Goal: Task Accomplishment & Management: Use online tool/utility

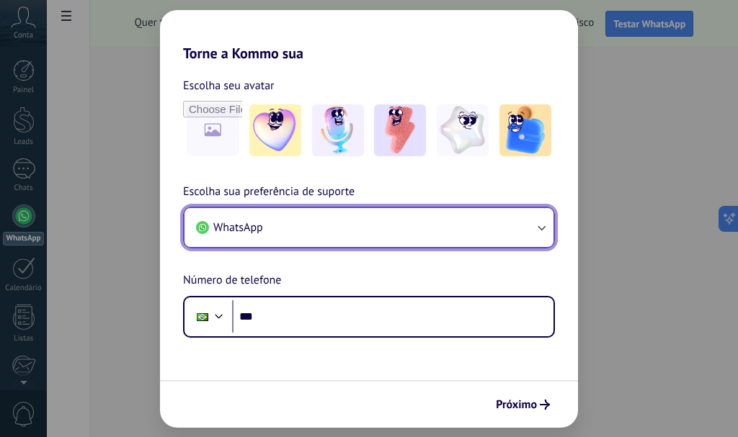
click at [285, 227] on button "WhatsApp" at bounding box center [368, 227] width 369 height 39
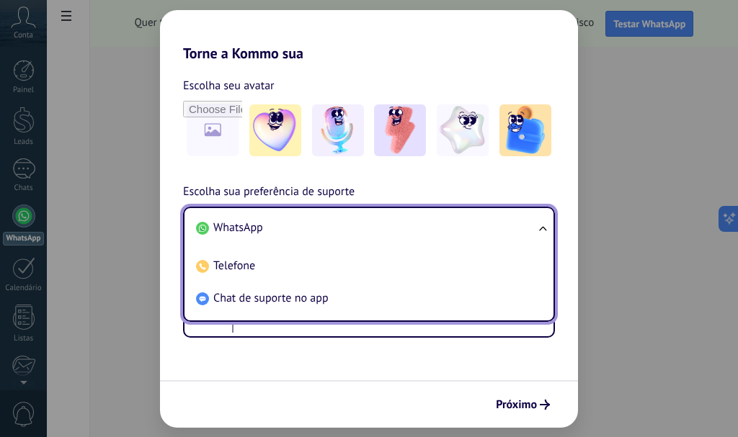
click at [285, 227] on li "WhatsApp" at bounding box center [366, 228] width 352 height 32
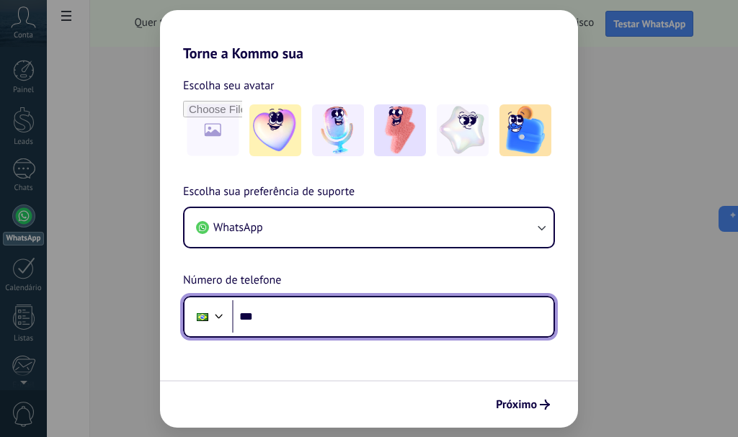
click at [300, 324] on input "***" at bounding box center [392, 316] width 321 height 33
click at [348, 316] on input "**********" at bounding box center [392, 316] width 321 height 33
type input "**********"
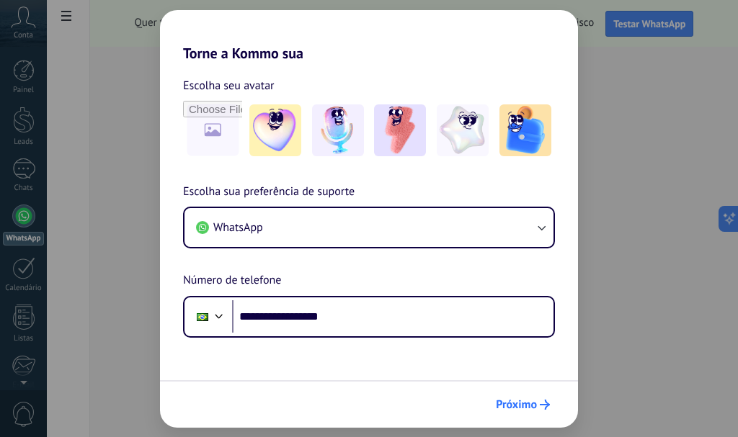
click at [512, 405] on span "Próximo" at bounding box center [516, 405] width 41 height 10
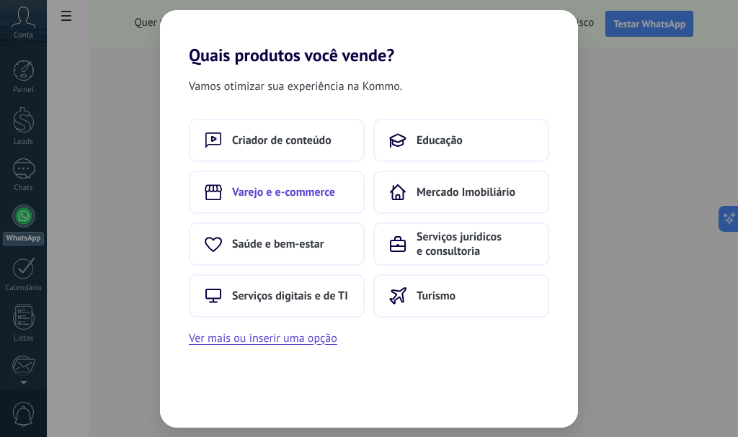
click at [297, 199] on span "Varejo e e-commerce" at bounding box center [283, 192] width 103 height 14
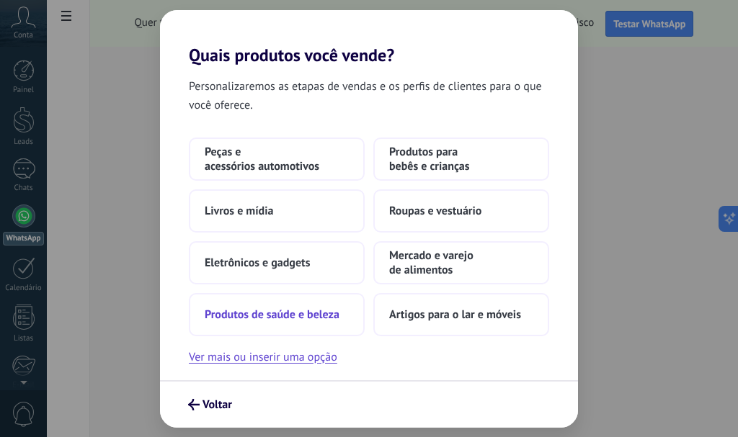
click at [272, 321] on span "Produtos de saúde e beleza" at bounding box center [272, 315] width 135 height 14
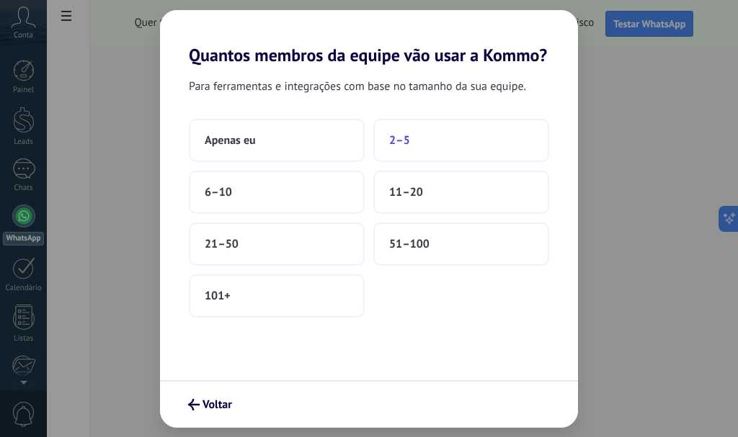
click at [420, 133] on button "2–5" at bounding box center [461, 140] width 176 height 43
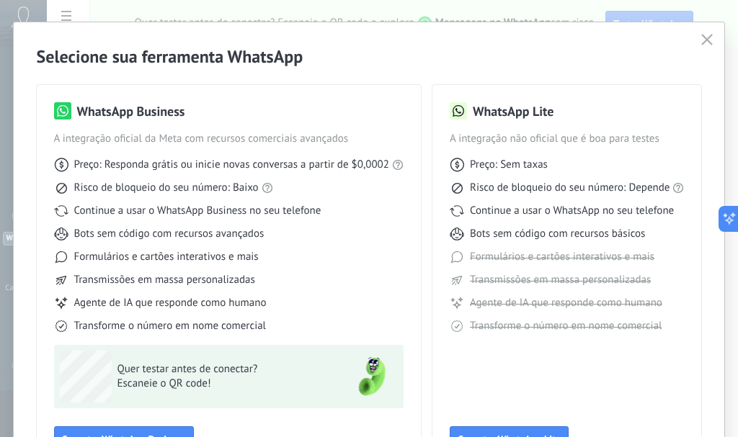
click at [58, 210] on icon at bounding box center [61, 211] width 14 height 14
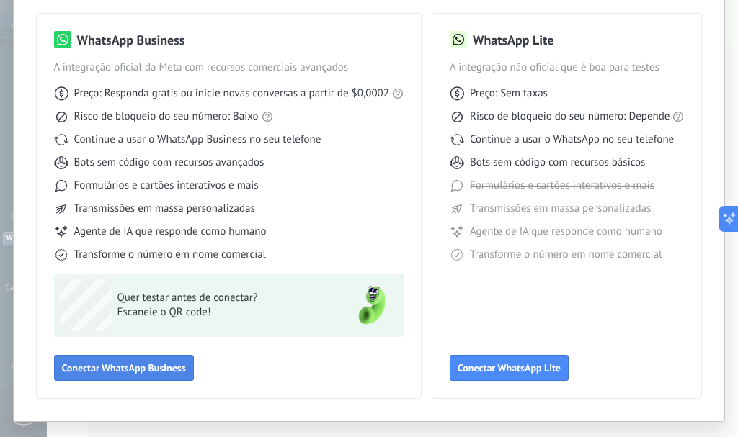
scroll to position [78, 0]
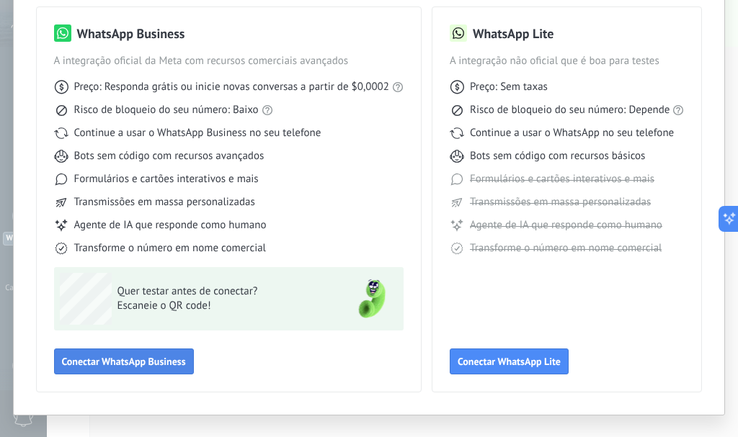
click at [128, 359] on span "Conectar WhatsApp Business" at bounding box center [124, 362] width 124 height 10
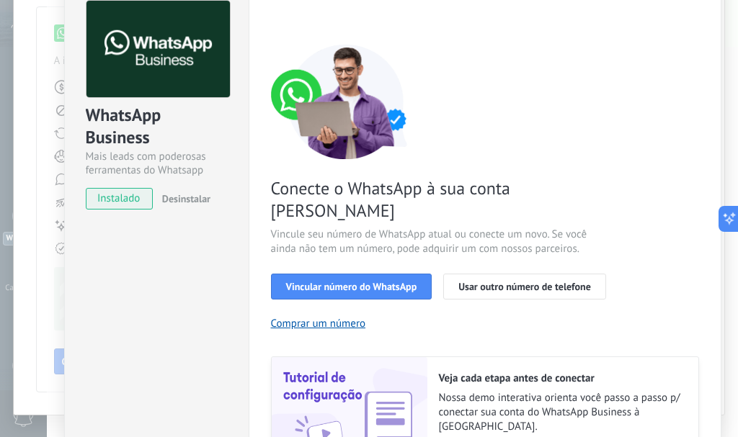
scroll to position [72, 0]
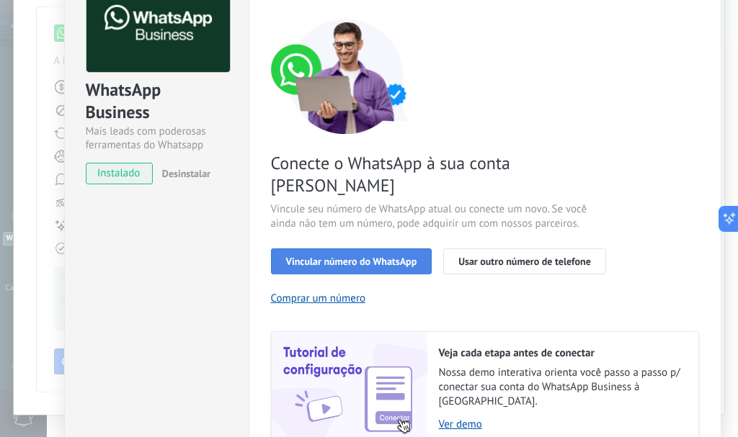
click at [398, 257] on span "Vincular número do WhatsApp" at bounding box center [351, 262] width 131 height 10
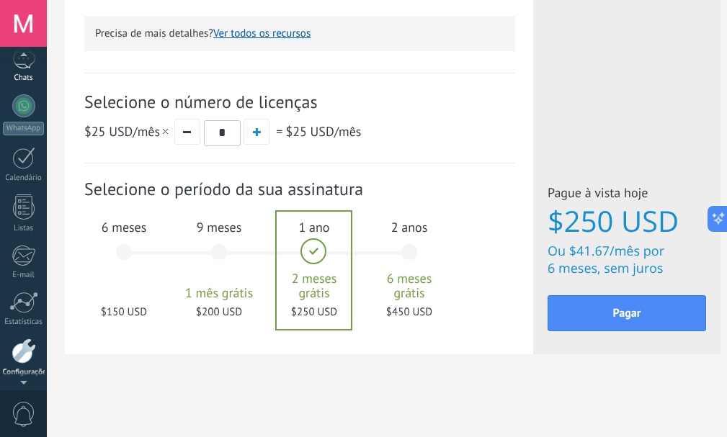
scroll to position [95, 0]
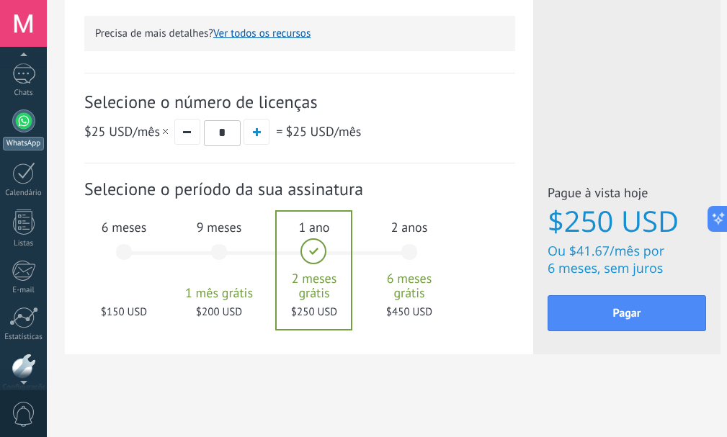
click at [16, 120] on div at bounding box center [23, 121] width 23 height 23
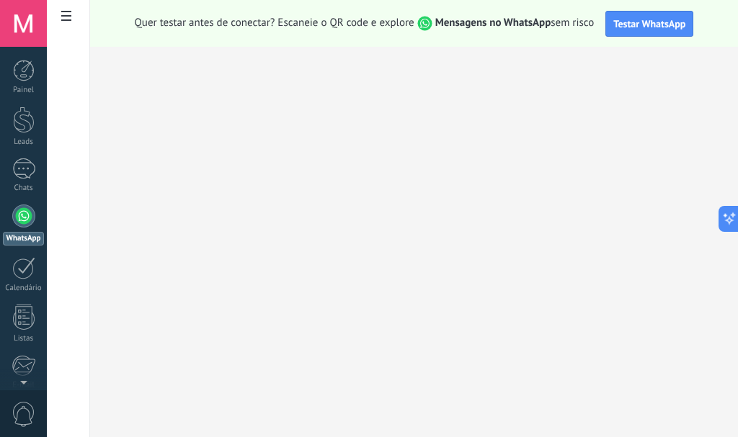
click at [66, 16] on use at bounding box center [66, 16] width 10 height 10
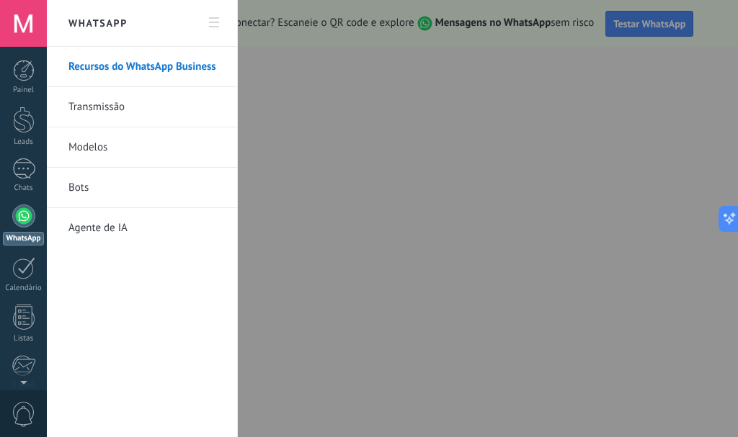
click at [393, 66] on div at bounding box center [369, 218] width 738 height 437
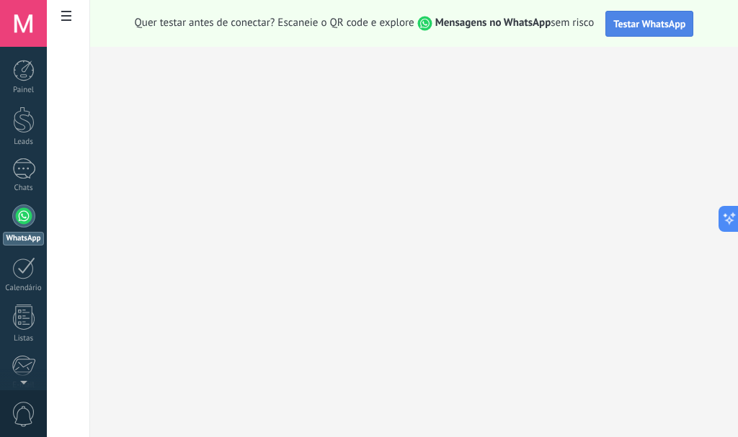
click at [651, 25] on span "Testar WhatsApp" at bounding box center [649, 23] width 72 height 13
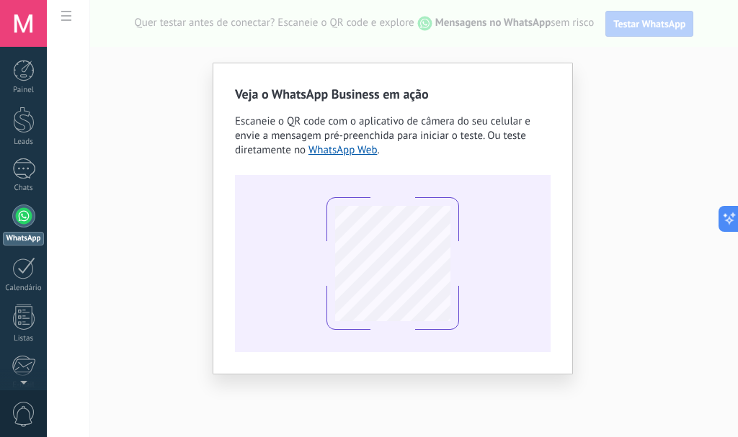
click at [604, 68] on div "Veja o WhatsApp Business em ação Escaneie o QR code com o aplicativo de câmera …" at bounding box center [392, 218] width 691 height 437
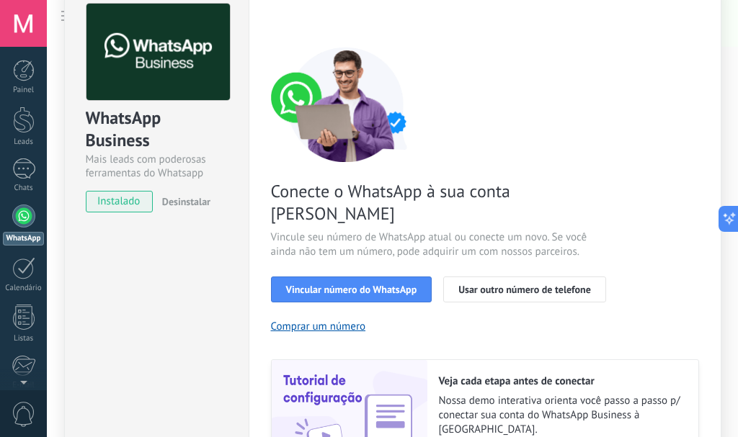
scroll to position [166, 0]
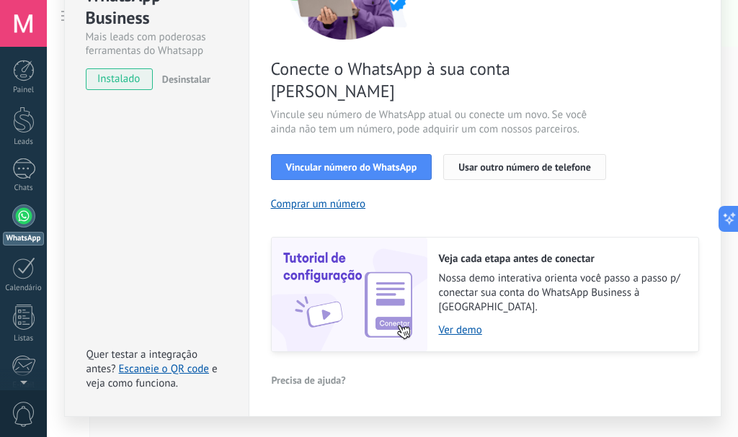
click at [496, 162] on span "Usar outro número de telefone" at bounding box center [524, 167] width 133 height 10
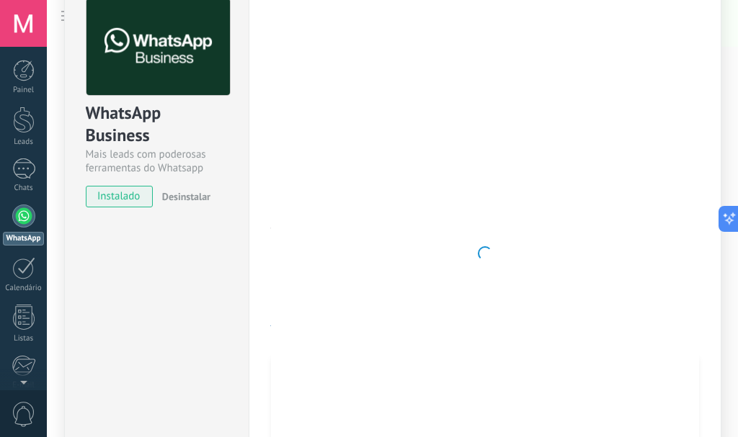
scroll to position [72, 0]
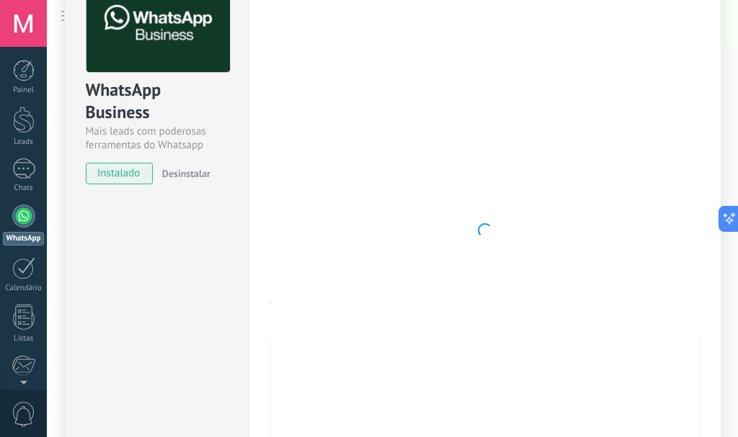
click at [14, 218] on div at bounding box center [23, 216] width 23 height 23
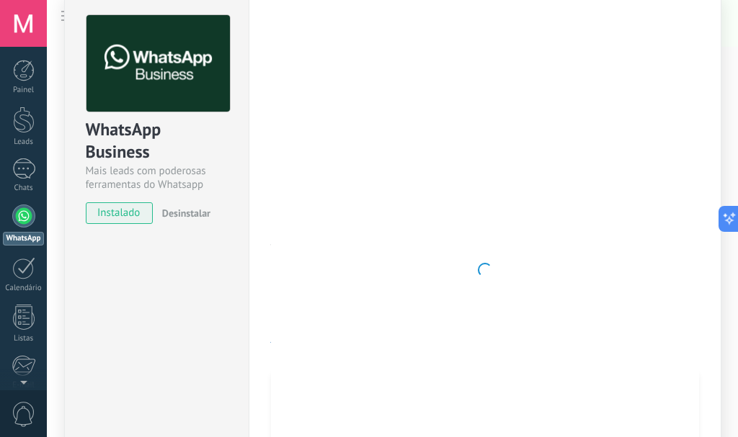
scroll to position [0, 0]
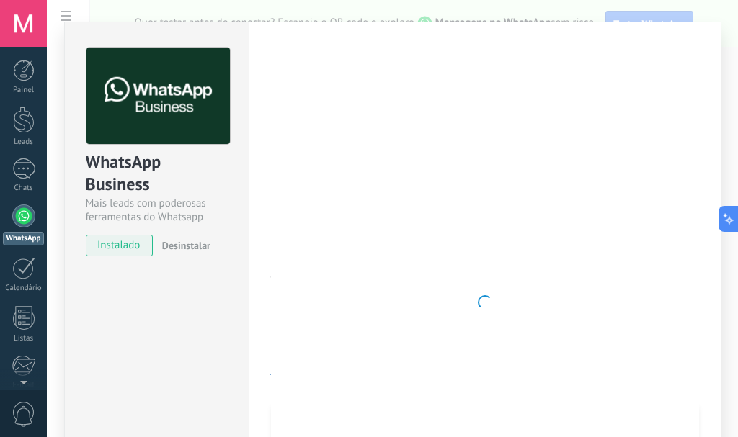
click at [119, 244] on span "instalado" at bounding box center [119, 246] width 66 height 22
click at [192, 244] on span "Desinstalar" at bounding box center [186, 245] width 48 height 13
click at [118, 246] on span "instalado" at bounding box center [119, 246] width 66 height 22
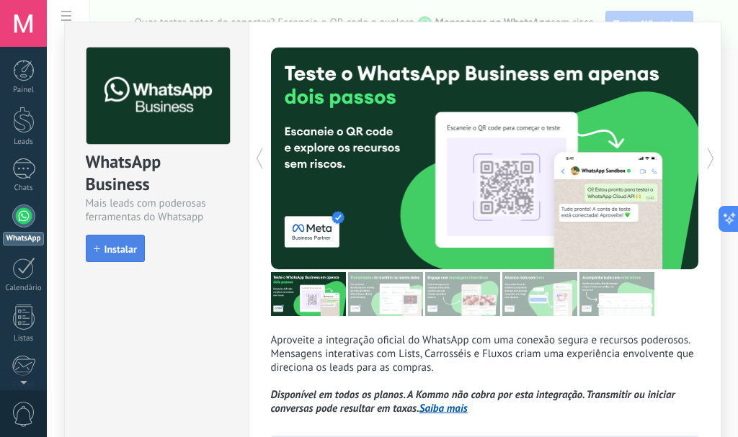
click at [115, 247] on span "Instalar" at bounding box center [120, 249] width 32 height 10
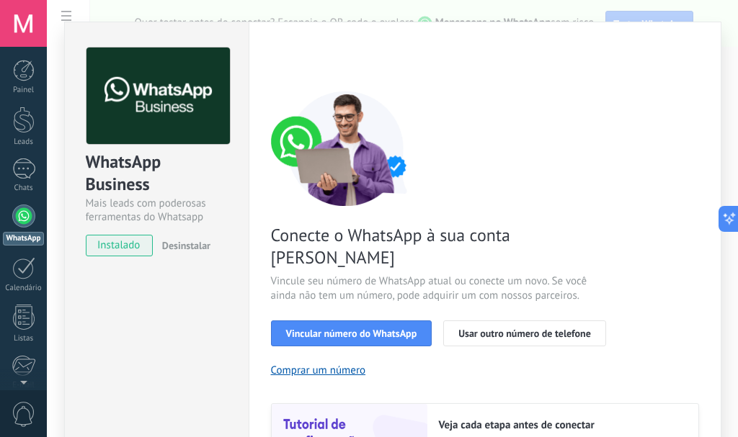
click at [21, 17] on div at bounding box center [23, 23] width 47 height 47
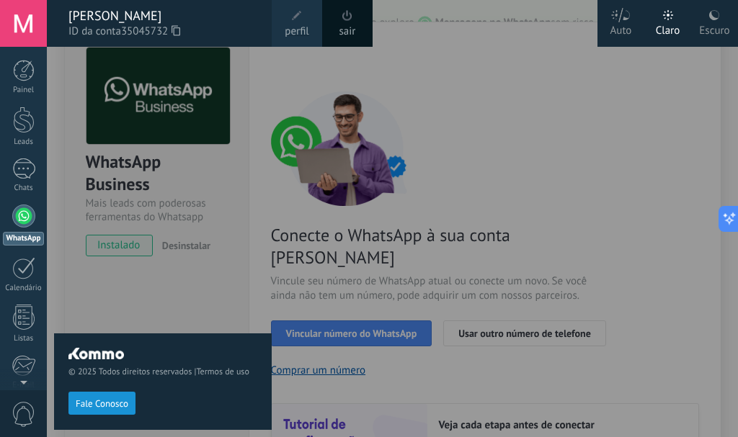
click at [303, 28] on span "perfil" at bounding box center [297, 32] width 24 height 16
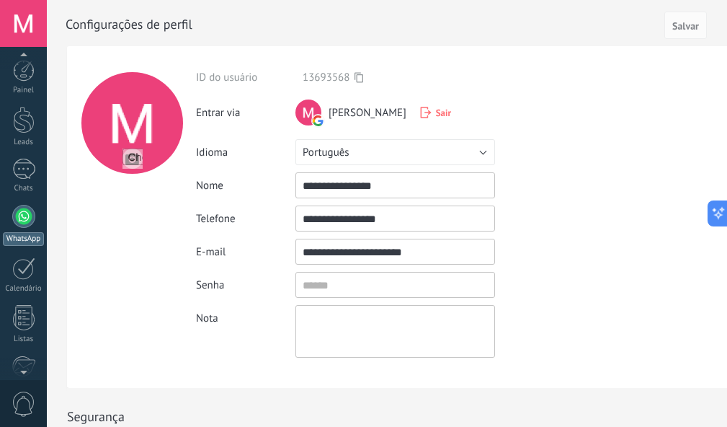
click at [22, 218] on div at bounding box center [23, 216] width 23 height 23
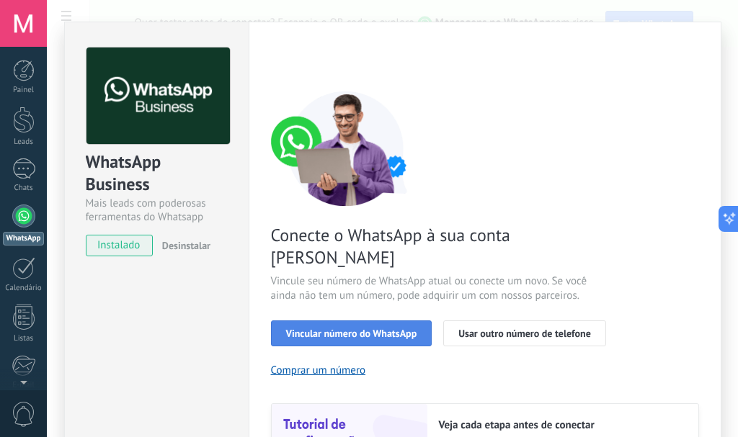
click at [332, 329] on span "Vincular número do WhatsApp" at bounding box center [351, 334] width 131 height 10
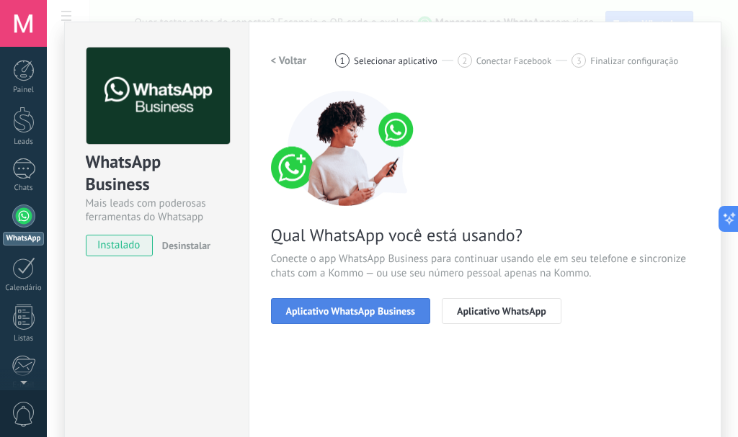
click at [352, 311] on span "Aplicativo WhatsApp Business" at bounding box center [350, 311] width 129 height 10
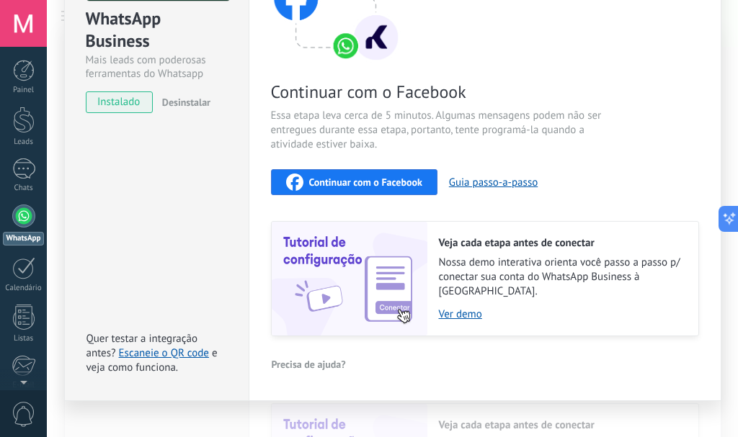
scroll to position [150, 0]
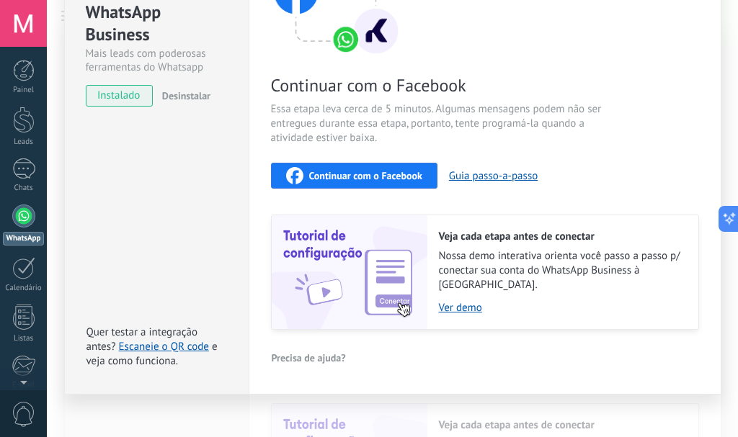
click at [346, 178] on span "Continuar com o Facebook" at bounding box center [365, 176] width 113 height 10
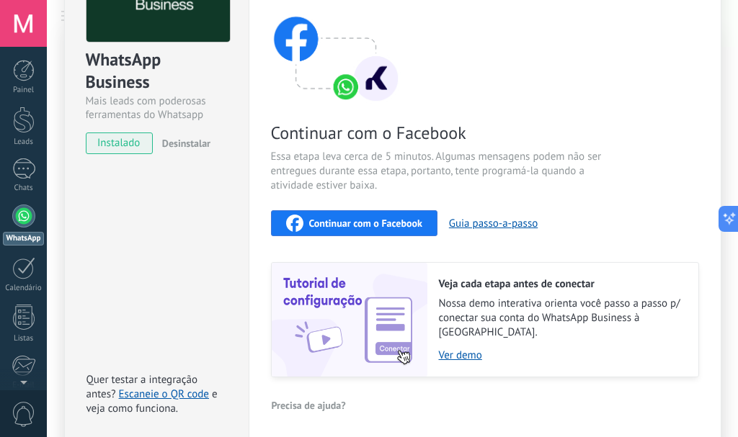
scroll to position [6, 0]
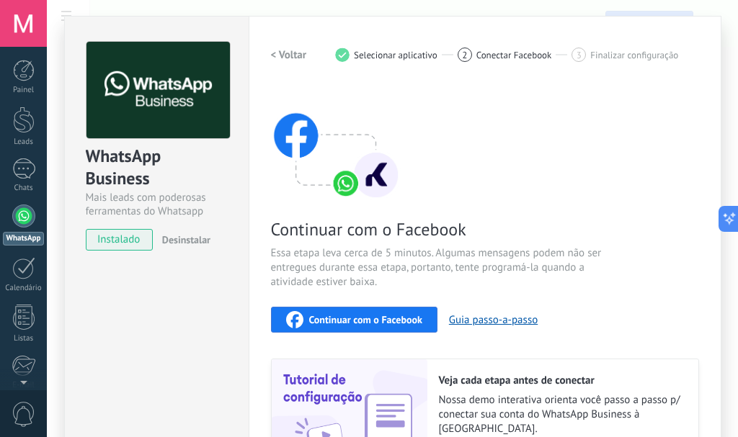
click at [354, 315] on span "Continuar com o Facebook" at bounding box center [365, 320] width 113 height 10
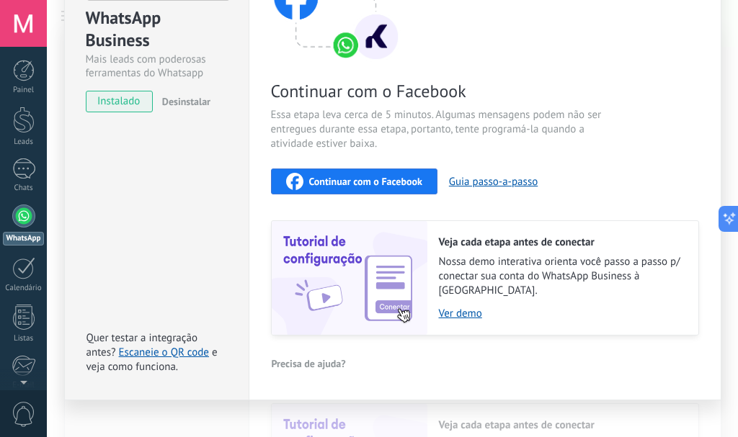
scroll to position [150, 0]
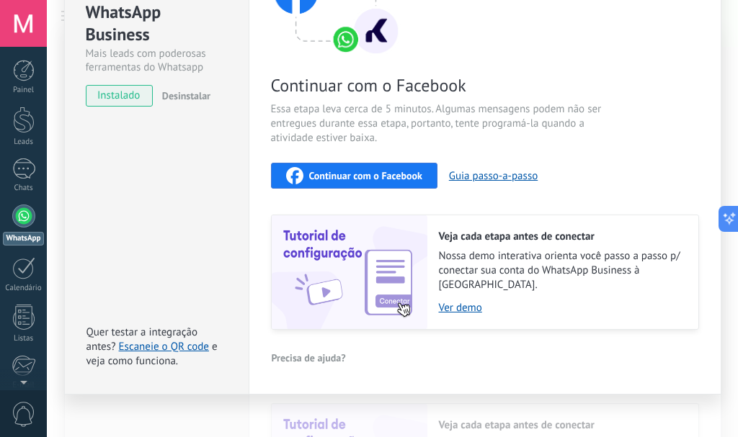
click at [329, 174] on span "Continuar com o Facebook" at bounding box center [365, 176] width 113 height 10
click at [393, 178] on span "Continuar com o Facebook" at bounding box center [365, 176] width 113 height 10
click at [315, 182] on div "Continuar com o Facebook" at bounding box center [354, 175] width 136 height 17
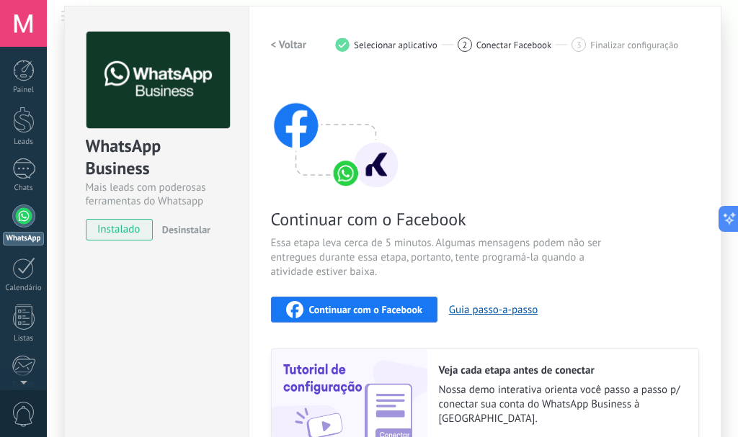
scroll to position [0, 0]
